Goal: Navigation & Orientation: Find specific page/section

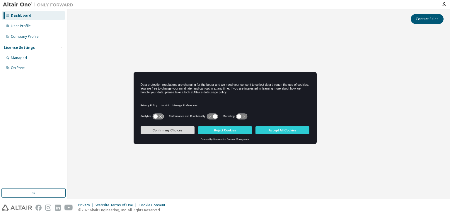
click at [168, 130] on button "Confirm my Choices" at bounding box center [167, 130] width 54 height 8
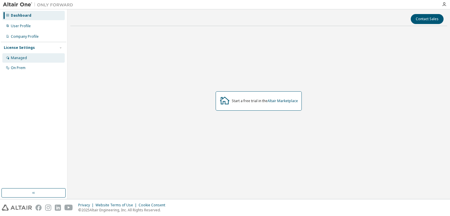
click at [32, 56] on div "Managed" at bounding box center [33, 57] width 62 height 9
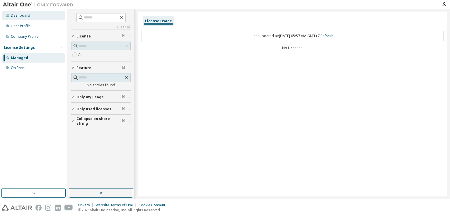
click at [40, 15] on div "Dashboard" at bounding box center [33, 15] width 62 height 9
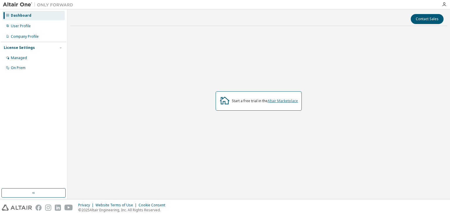
click at [282, 100] on link "Altair Marketplace" at bounding box center [282, 100] width 30 height 5
